Goal: Task Accomplishment & Management: Complete application form

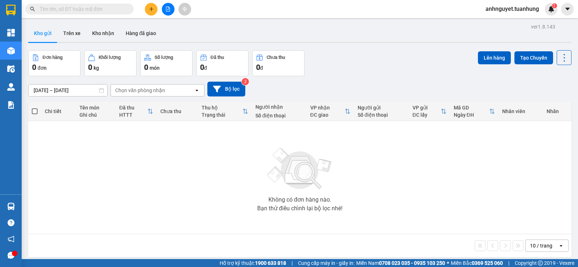
click at [153, 10] on icon "plus" at bounding box center [151, 9] width 5 height 5
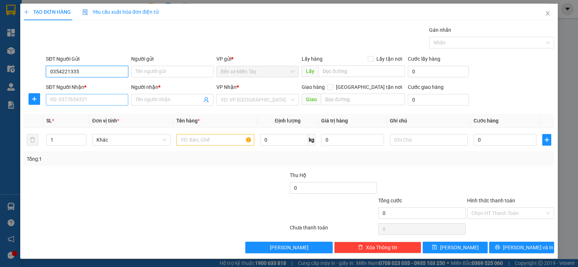
type input "0354221335"
click at [81, 99] on input "SĐT Người Nhận *" at bounding box center [87, 100] width 82 height 12
type input "0354221335"
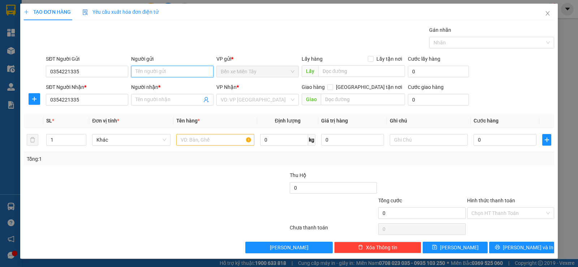
click at [141, 73] on input "Người gửi" at bounding box center [172, 72] width 82 height 12
type input "[PERSON_NAME]"
click at [150, 98] on input "Người nhận *" at bounding box center [169, 100] width 66 height 8
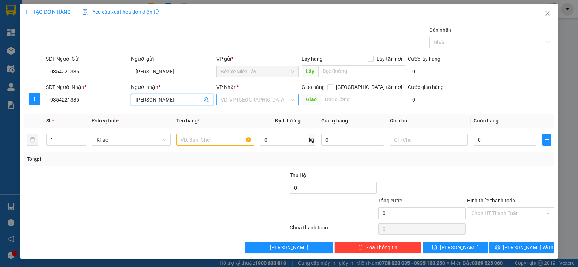
type input "[PERSON_NAME]"
click at [244, 99] on input "search" at bounding box center [255, 99] width 69 height 11
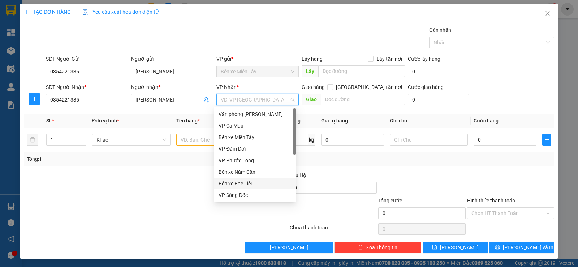
click at [243, 183] on div "Bến xe Bạc Liêu" at bounding box center [255, 184] width 73 height 8
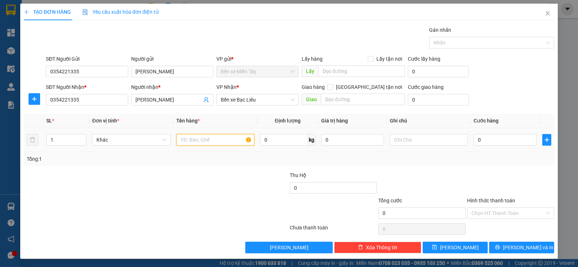
click at [186, 140] on input "text" at bounding box center [215, 140] width 78 height 12
type input "số xe ; 94B1-37435"
click at [399, 138] on input "text" at bounding box center [429, 140] width 78 height 12
type input "KHÁCH ĐI THEO XE"
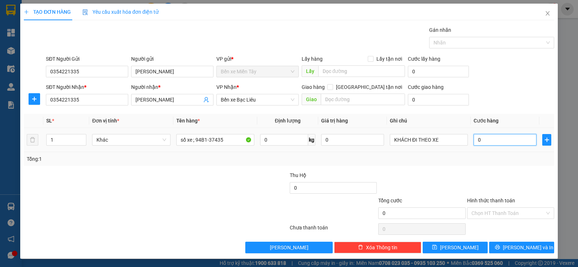
click at [482, 138] on input "0" at bounding box center [505, 140] width 63 height 12
type input "2"
type input "25"
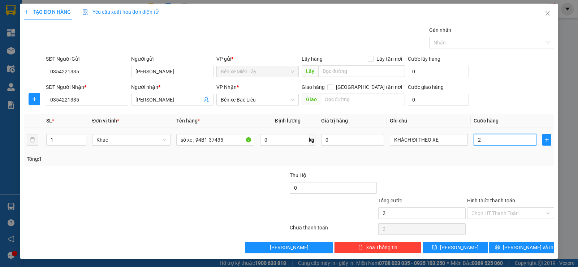
type input "25"
type input "250"
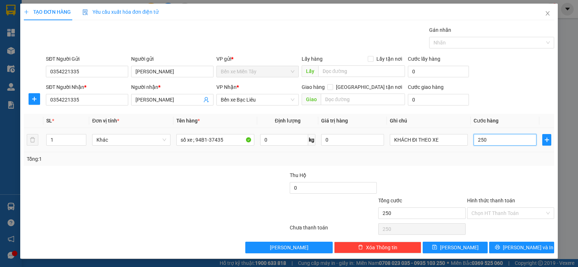
type input "2.500"
type input "25.000"
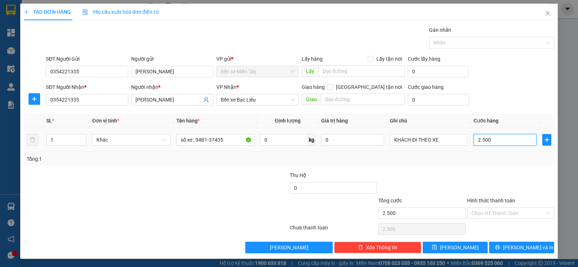
type input "25.000"
type input "250.000"
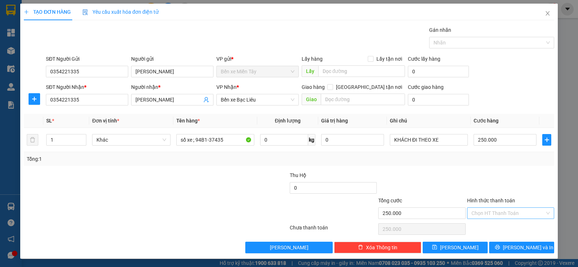
click at [490, 209] on input "Hình thức thanh toán" at bounding box center [508, 213] width 73 height 11
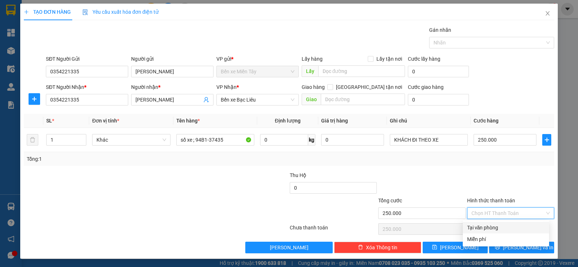
click at [493, 228] on div "Tại văn phòng" at bounding box center [506, 228] width 78 height 8
type input "0"
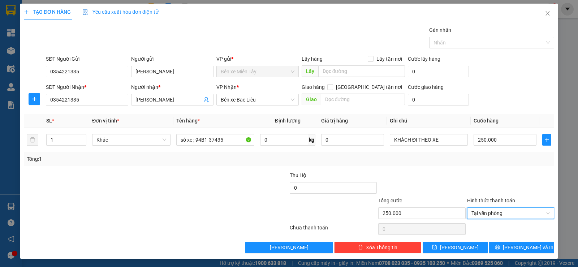
scroll to position [0, 0]
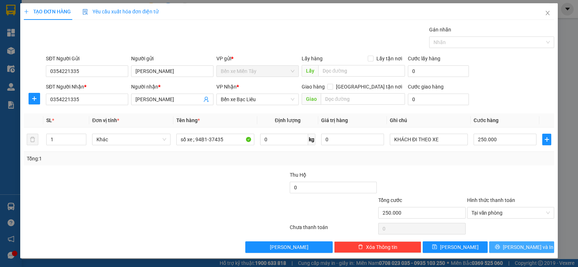
click at [514, 247] on span "[PERSON_NAME] và In" at bounding box center [528, 247] width 51 height 8
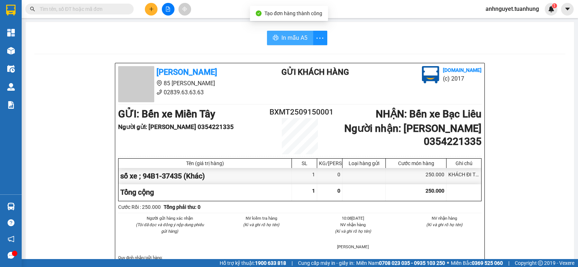
click at [289, 37] on span "In mẫu A5" at bounding box center [295, 37] width 26 height 9
click at [288, 36] on span "In mẫu A5" at bounding box center [295, 37] width 26 height 9
